Goal: Feedback & Contribution: Submit feedback/report problem

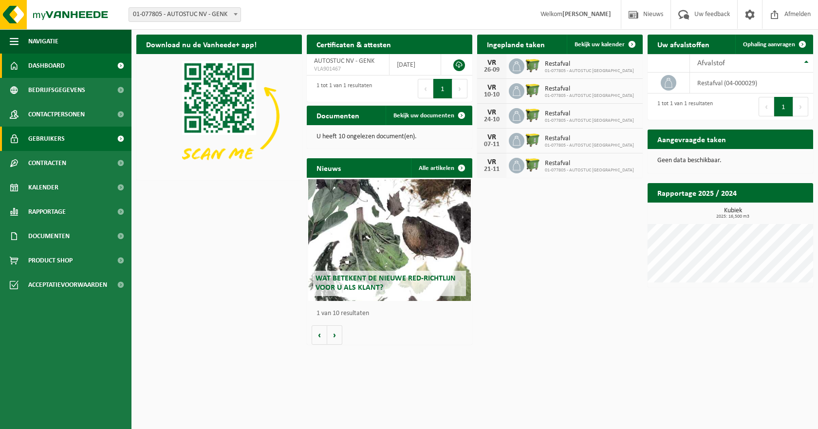
click at [71, 137] on link "Gebruikers" at bounding box center [66, 139] width 132 height 24
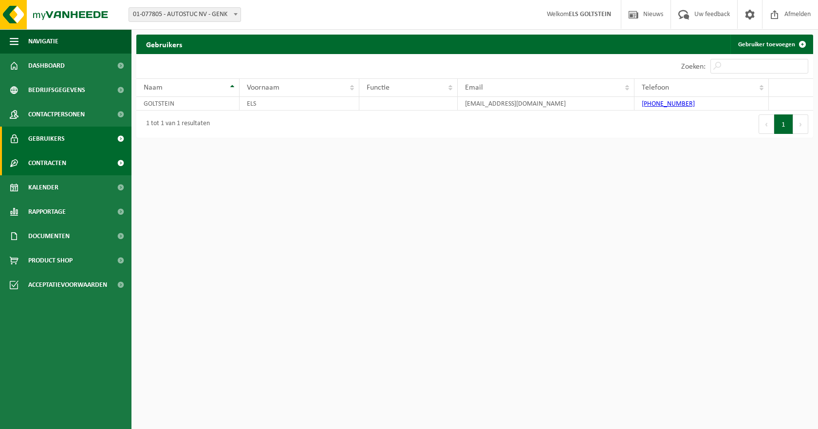
click at [64, 157] on span "Contracten" at bounding box center [47, 163] width 38 height 24
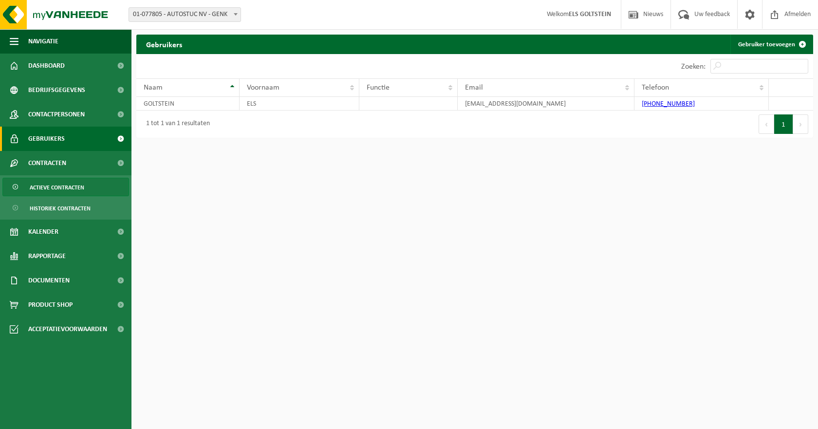
click at [68, 190] on span "Actieve contracten" at bounding box center [57, 187] width 55 height 19
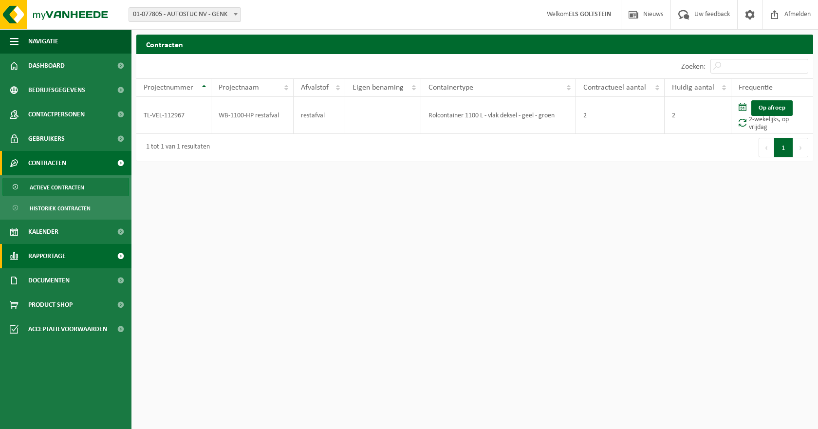
click at [63, 255] on span "Rapportage" at bounding box center [47, 256] width 38 height 24
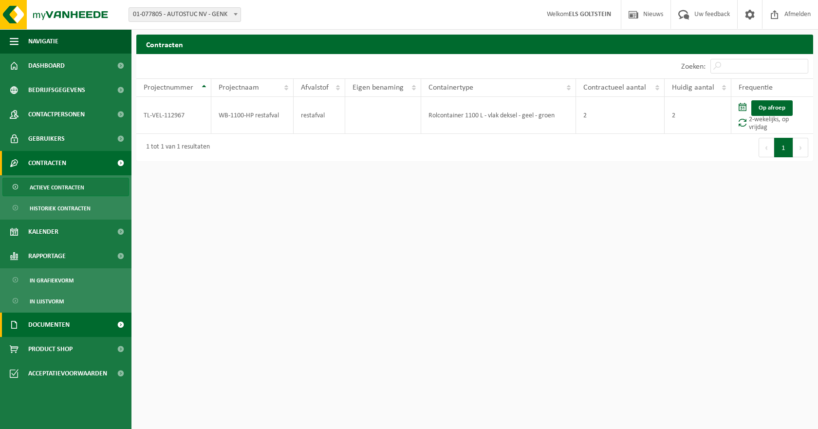
click at [77, 324] on link "Documenten" at bounding box center [66, 325] width 132 height 24
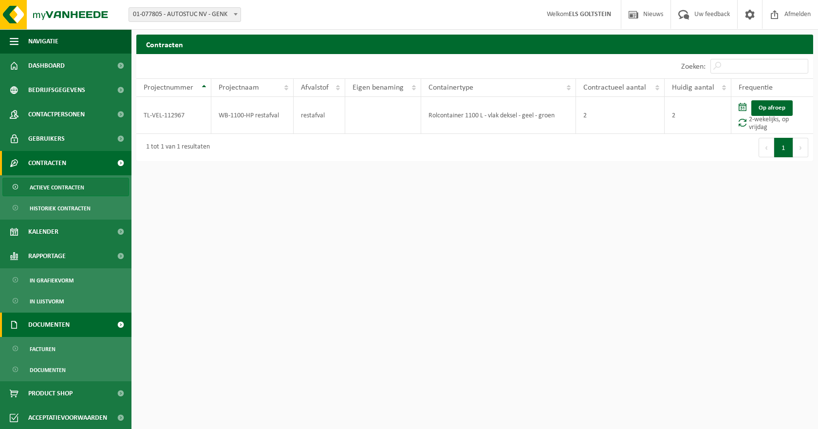
scroll to position [1, 0]
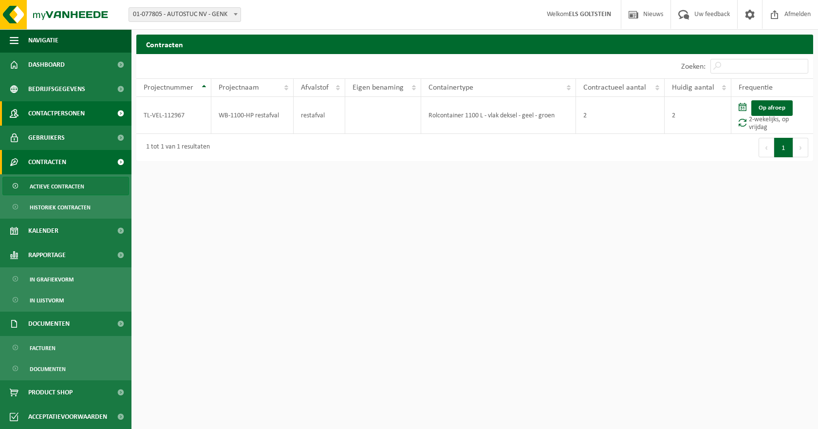
click at [52, 114] on span "Contactpersonen" at bounding box center [56, 113] width 57 height 24
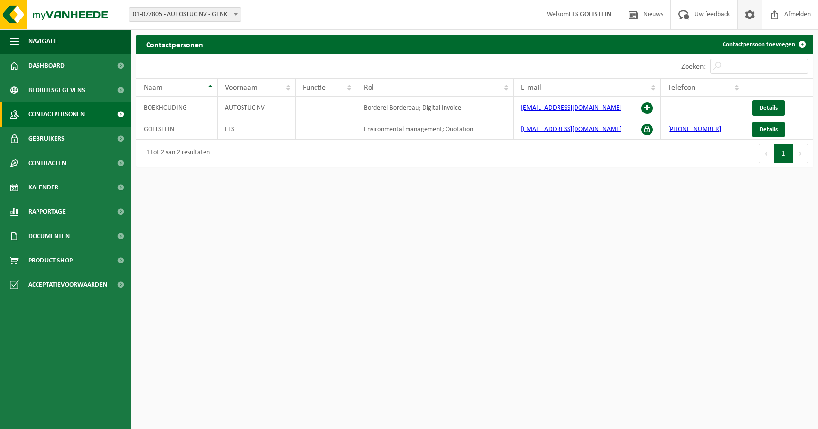
click at [755, 15] on span at bounding box center [750, 14] width 15 height 29
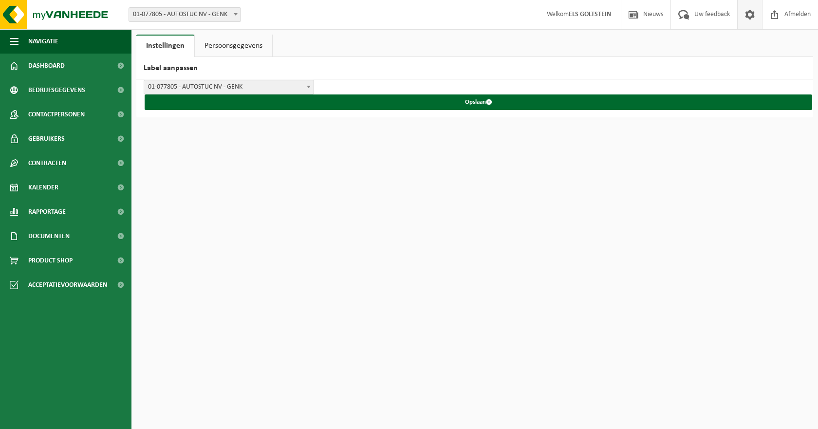
click at [214, 46] on link "Persoonsgegevens" at bounding box center [233, 46] width 77 height 22
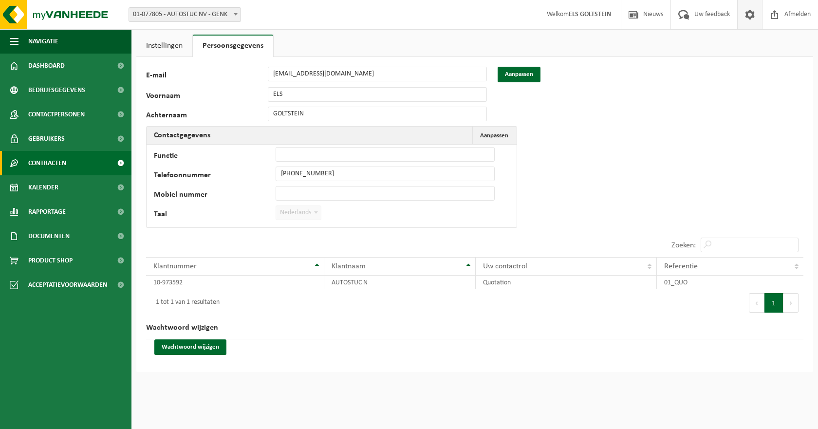
click at [82, 167] on link "Contracten" at bounding box center [66, 163] width 132 height 24
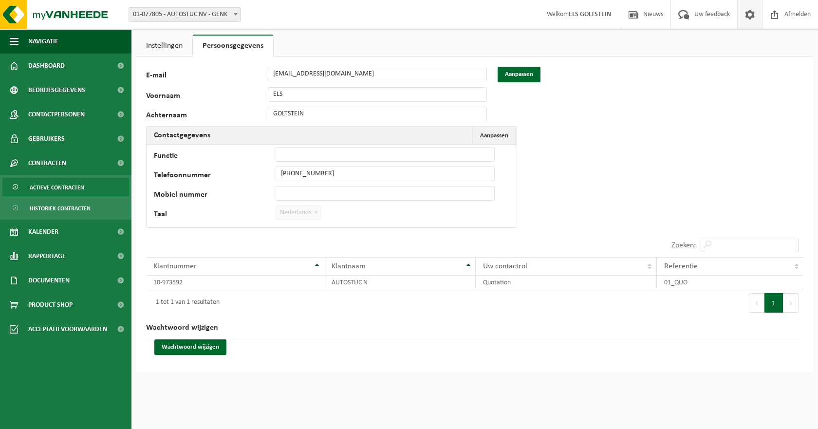
click at [61, 185] on span "Actieve contracten" at bounding box center [57, 187] width 55 height 19
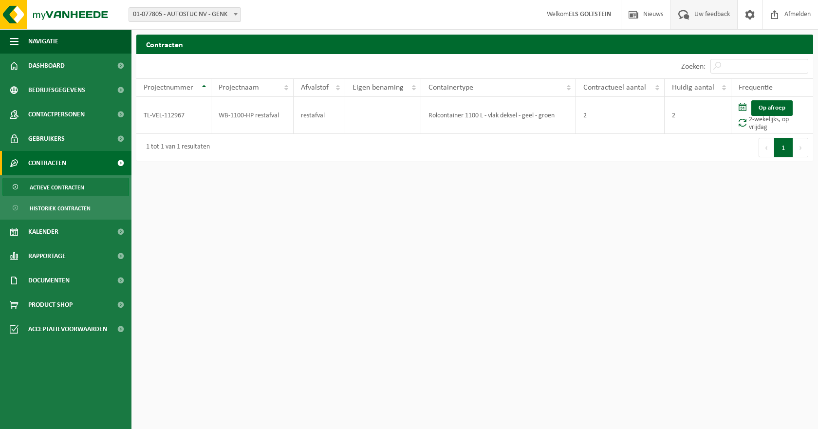
click at [715, 15] on span "Uw feedback" at bounding box center [712, 14] width 40 height 29
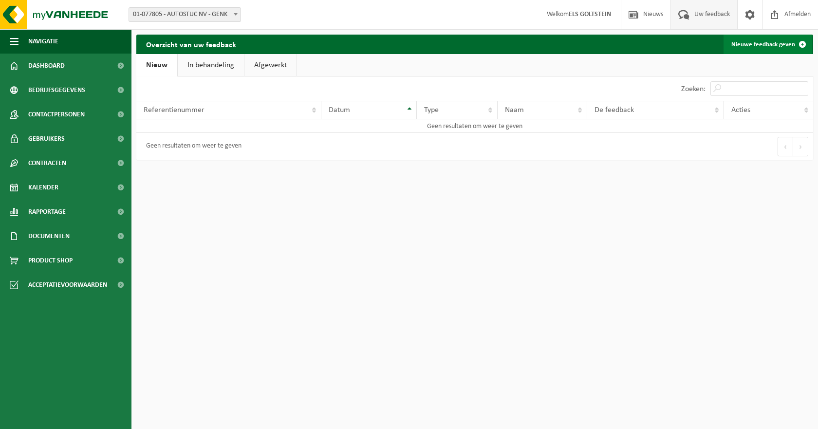
click at [746, 48] on link "Nieuwe feedback geven" at bounding box center [768, 44] width 89 height 19
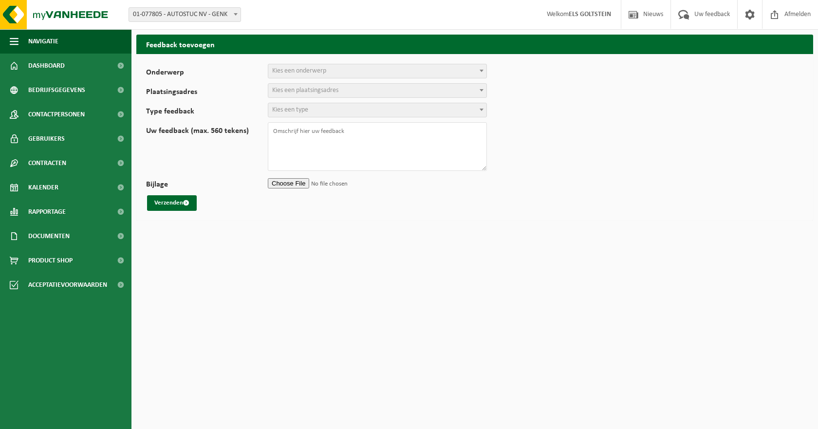
select select
click at [292, 72] on span "Kies een onderwerp" at bounding box center [299, 70] width 54 height 7
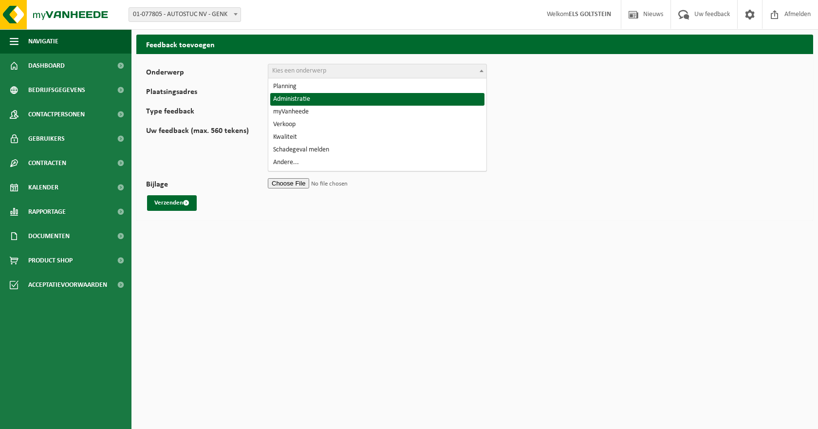
select select "7"
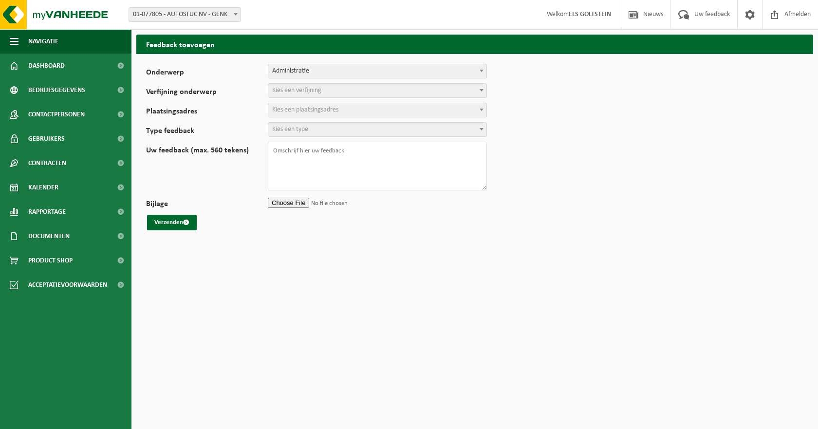
click at [292, 91] on span "Kies een verfijning" at bounding box center [296, 90] width 49 height 7
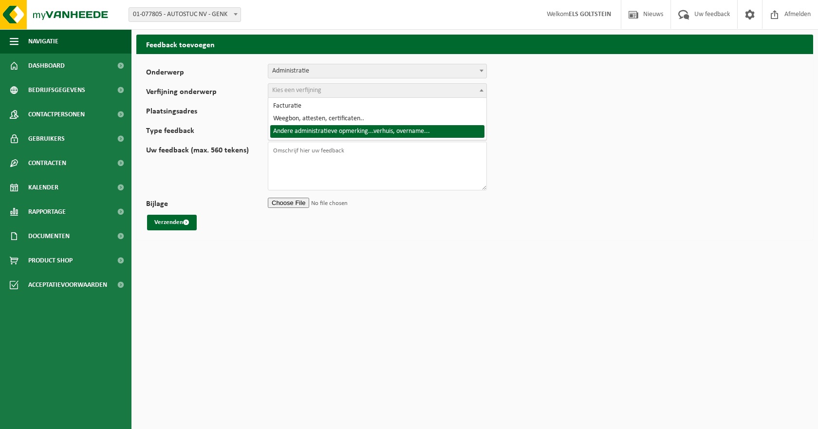
select select "10"
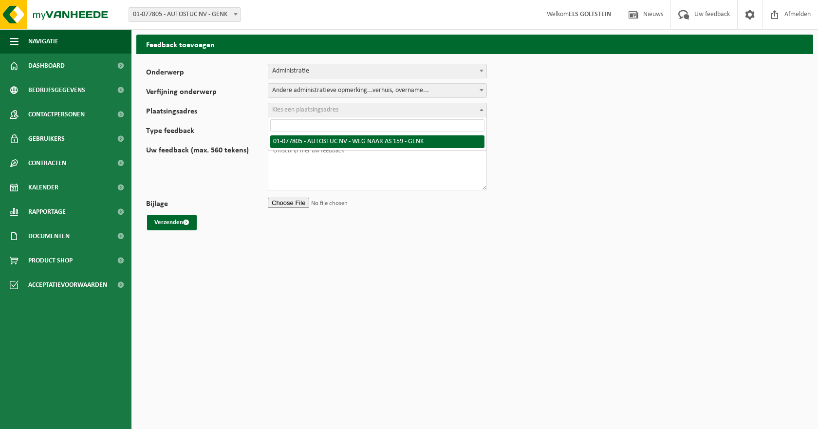
click at [295, 107] on span "Kies een plaatsingsadres" at bounding box center [305, 109] width 66 height 7
select select "154423"
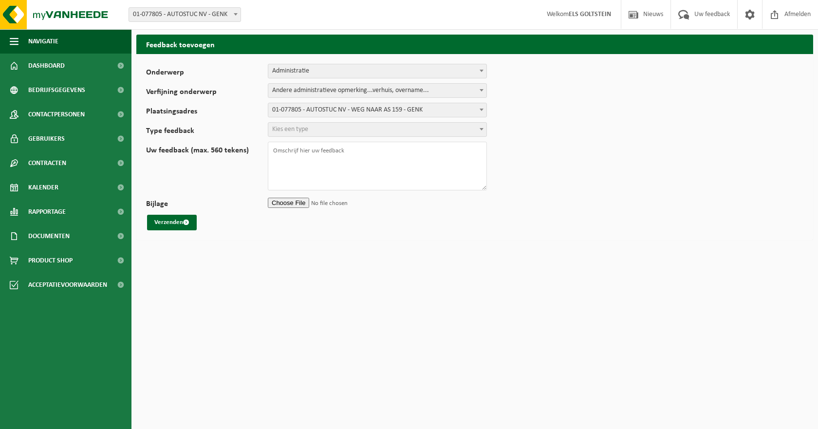
click at [304, 132] on span "Kies een type" at bounding box center [290, 129] width 36 height 7
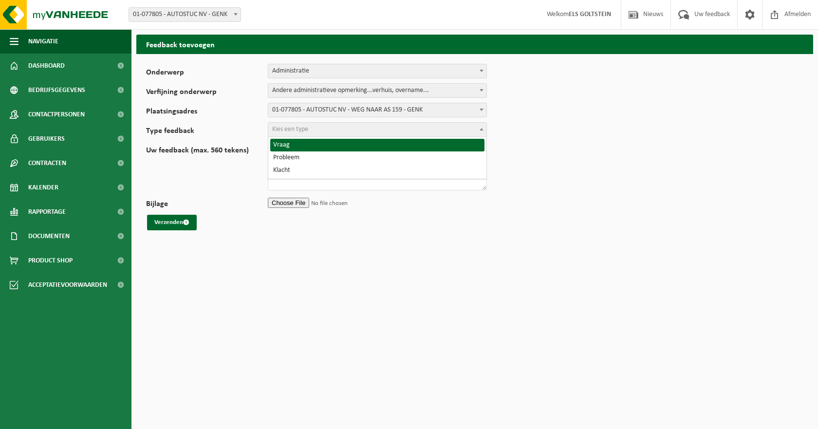
select select "QUE"
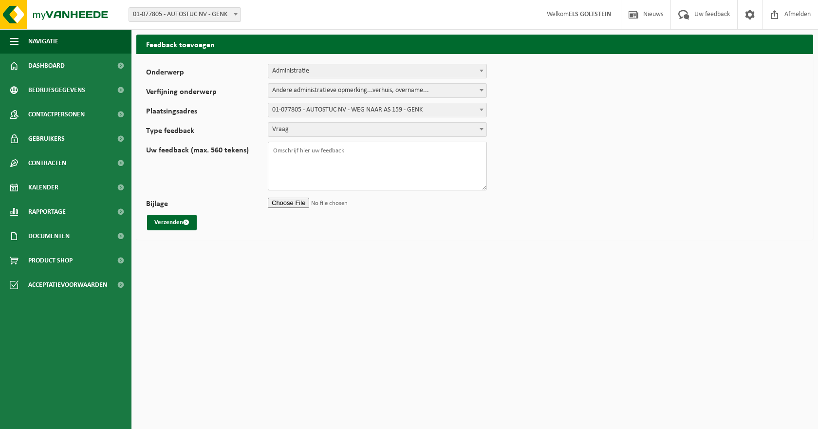
click at [288, 149] on textarea "Uw feedback (max. 560 tekens)" at bounding box center [377, 166] width 219 height 49
type textarea "Goede middag, 1 container restafval mag terug opgehaald worden. Deze is niet me…"
click at [170, 219] on button "Verzenden" at bounding box center [172, 223] width 50 height 16
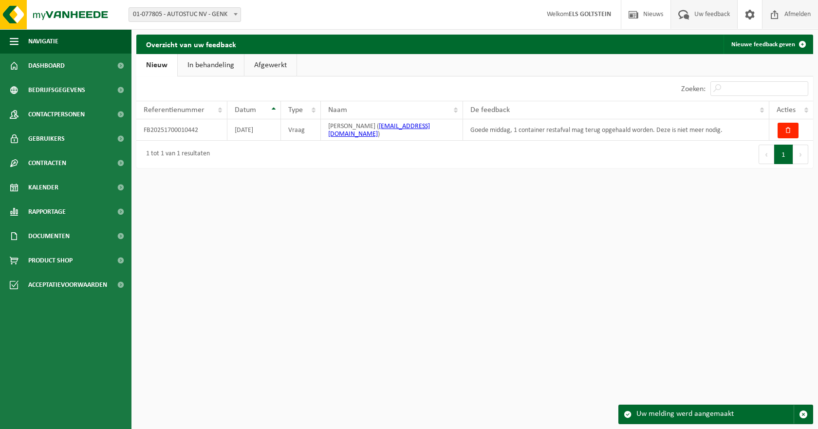
click at [777, 20] on span at bounding box center [775, 14] width 15 height 29
